Goal: Task Accomplishment & Management: Manage account settings

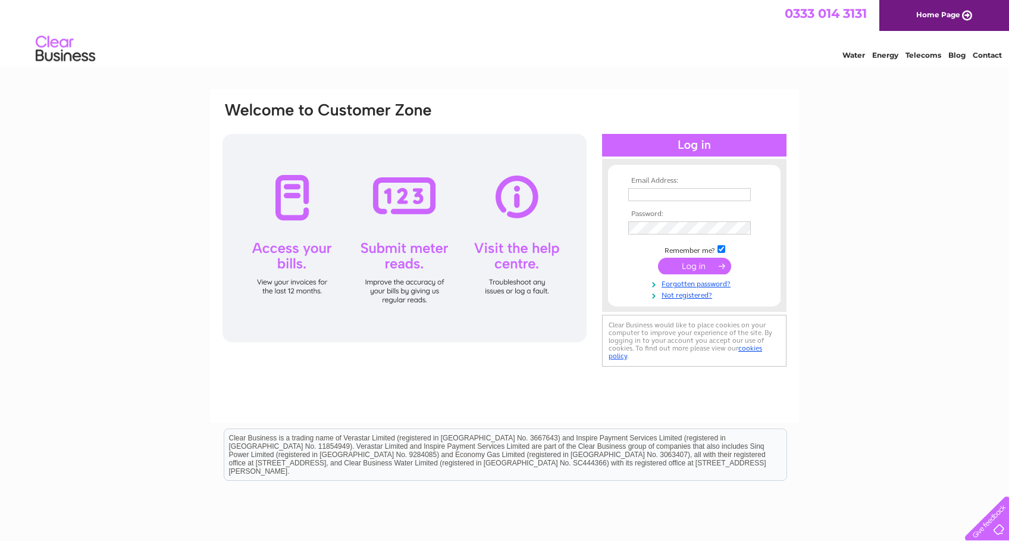
type input "ian@vulcan-cp.com"
click at [693, 263] on input "submit" at bounding box center [694, 265] width 73 height 17
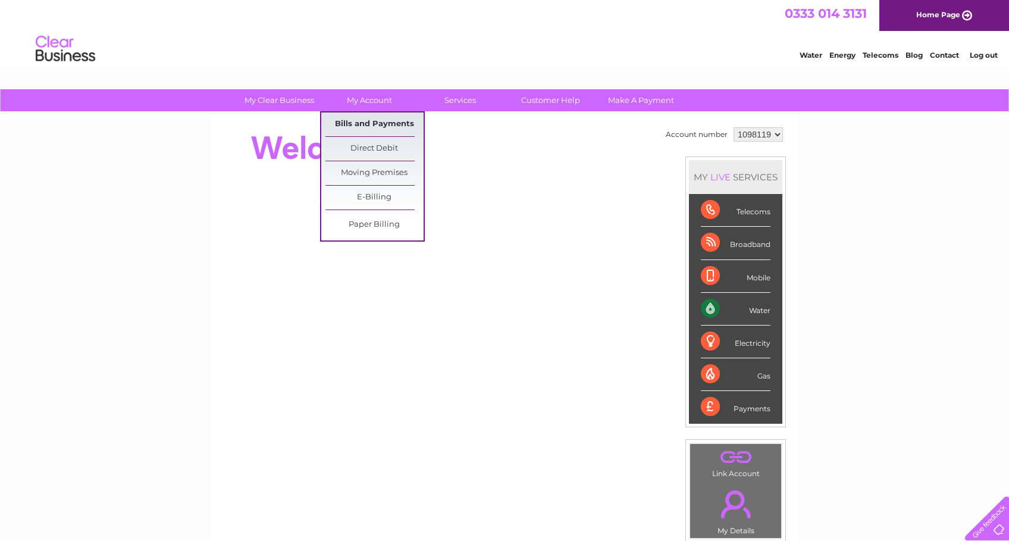
click at [369, 122] on link "Bills and Payments" at bounding box center [374, 124] width 98 height 24
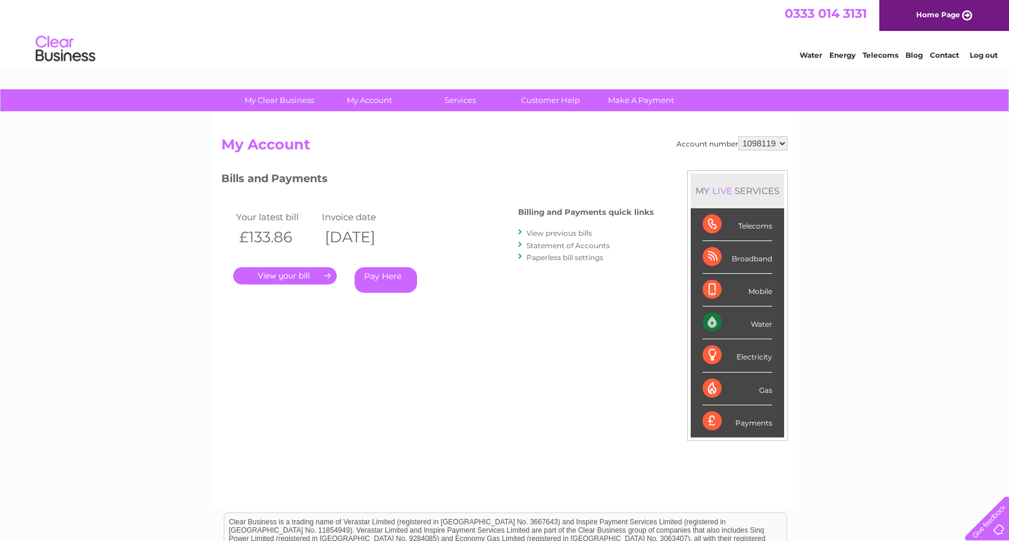
click at [293, 278] on link "." at bounding box center [284, 275] width 103 height 17
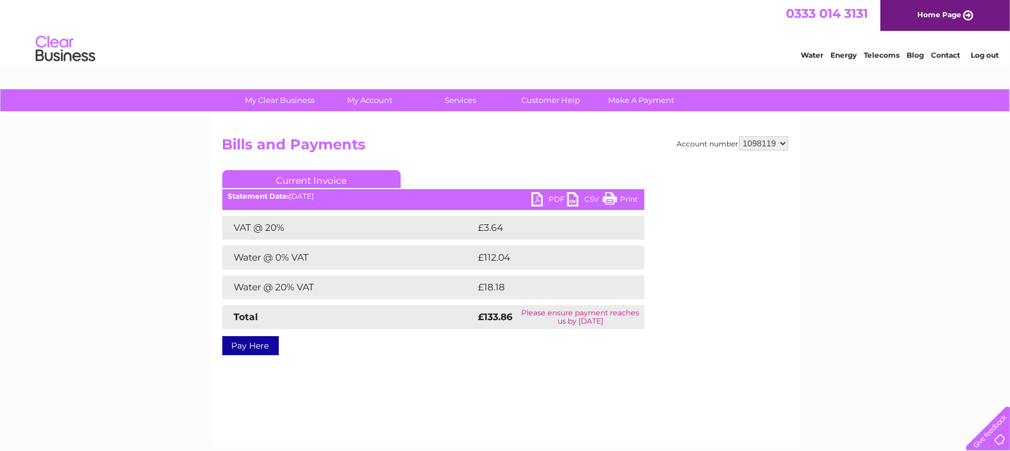
click at [552, 197] on link "PDF" at bounding box center [550, 200] width 36 height 17
